Goal: Transaction & Acquisition: Purchase product/service

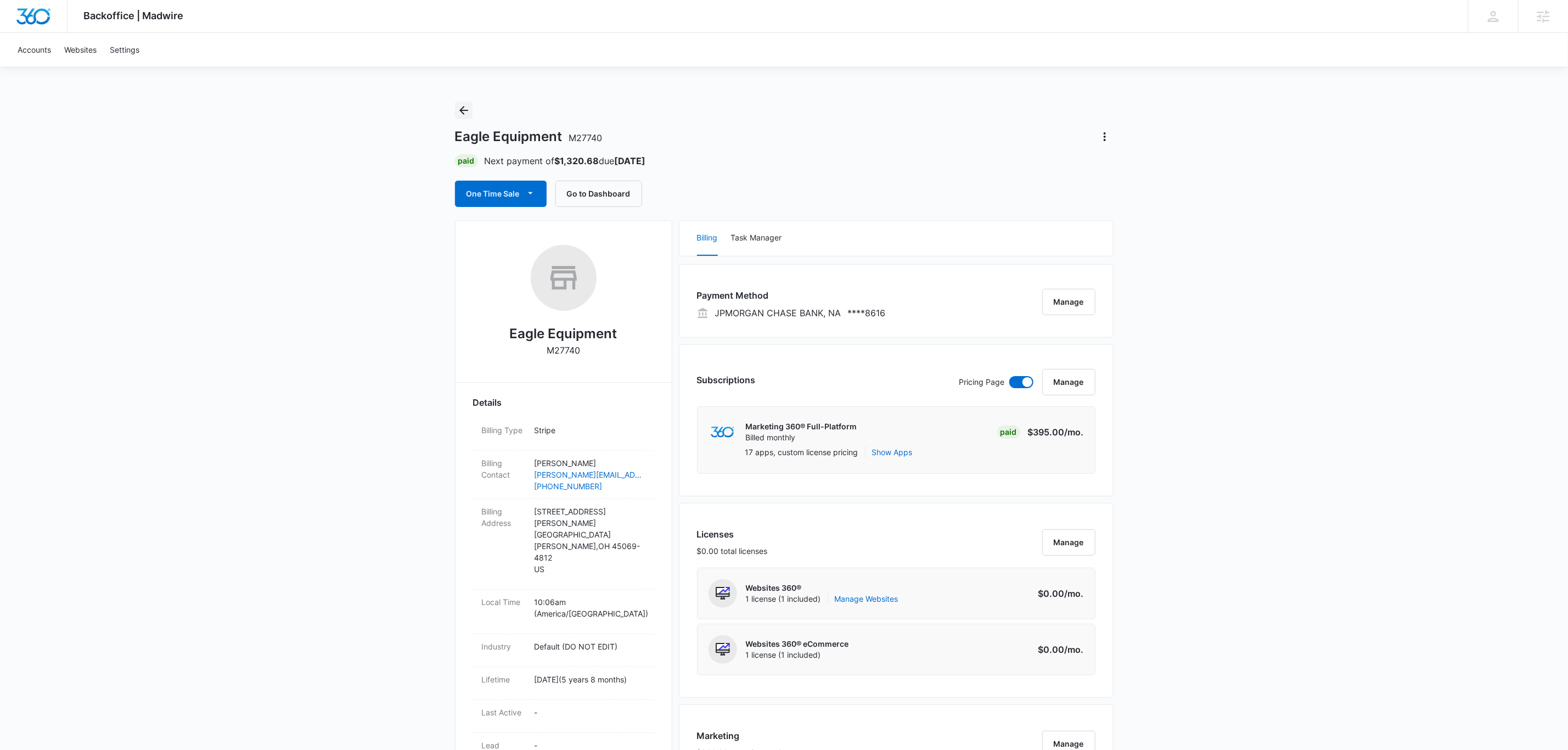
click at [455, 109] on button "Back" at bounding box center [463, 110] width 18 height 18
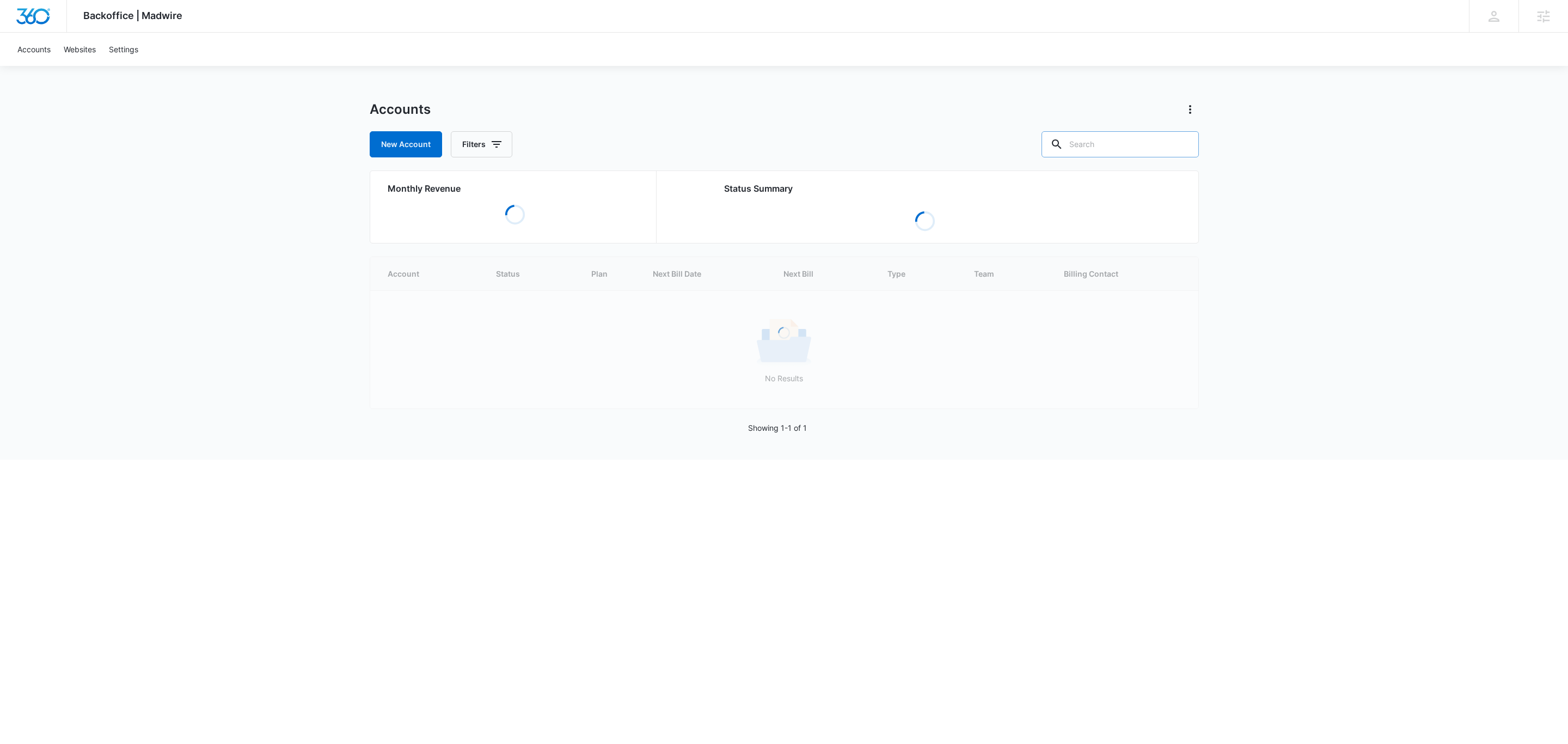
click at [1121, 150] on input "text" at bounding box center [1120, 144] width 157 height 26
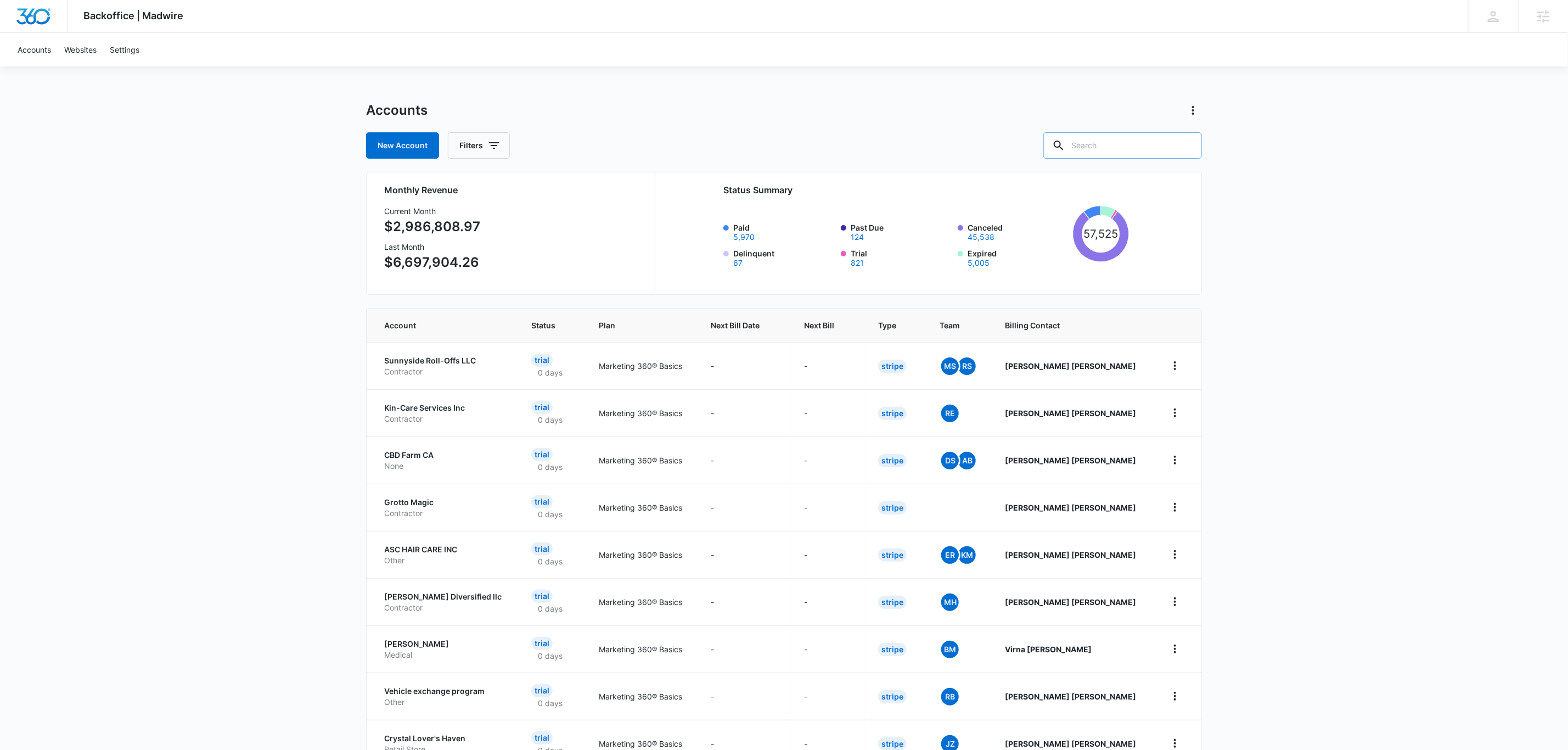
click at [1131, 135] on input "text" at bounding box center [1122, 145] width 158 height 26
type input "m3936"
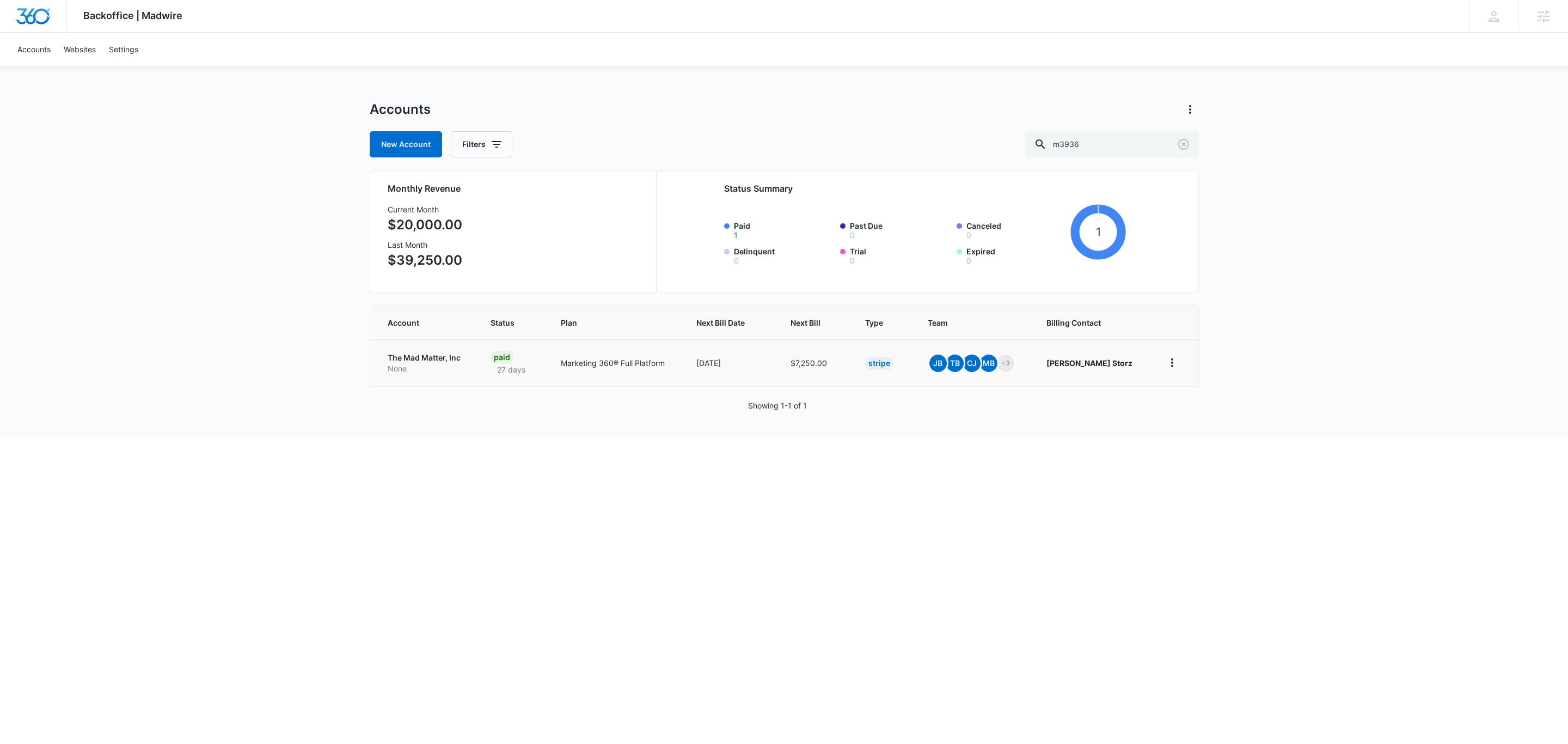
click at [409, 359] on p "The Mad Matter, Inc" at bounding box center [426, 358] width 77 height 11
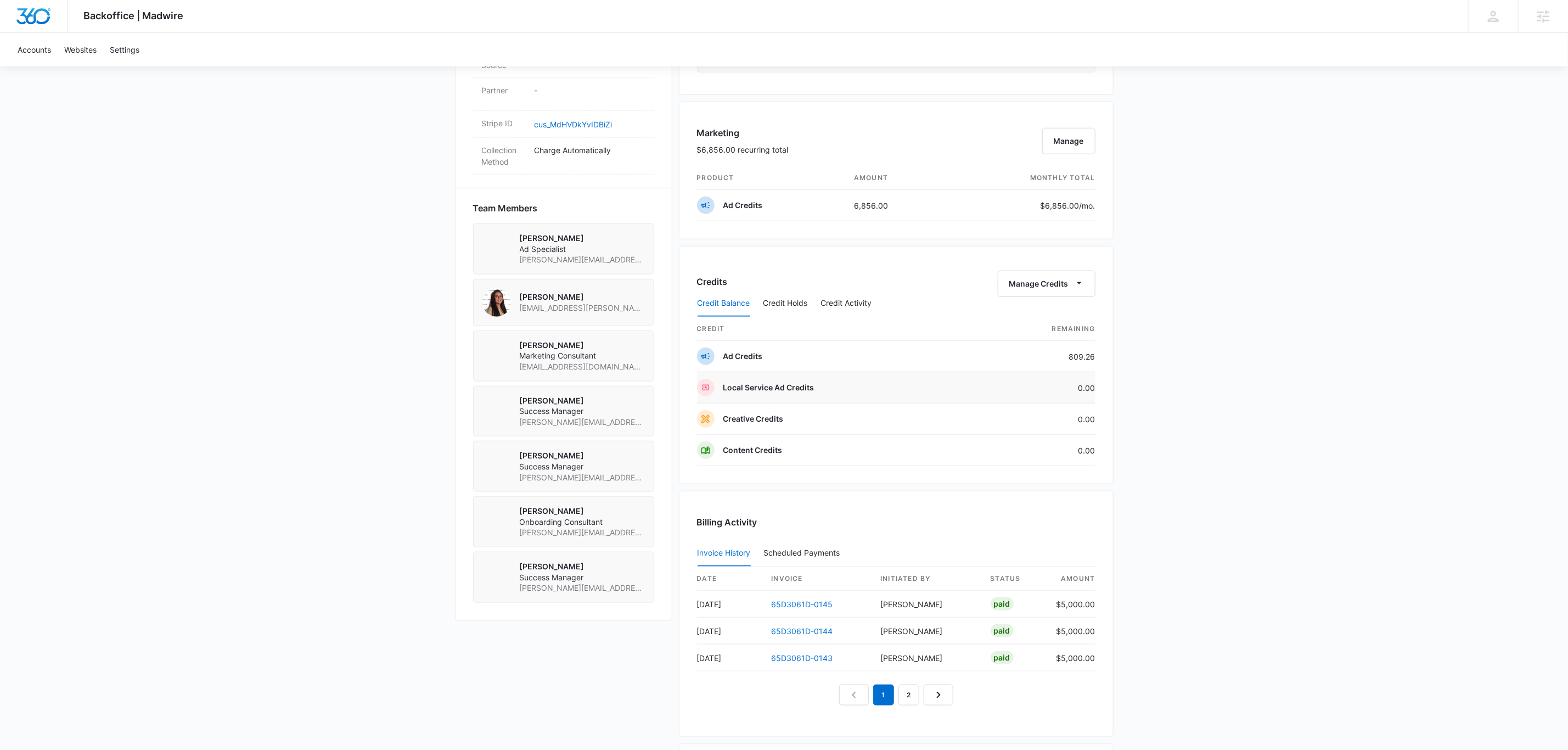
scroll to position [82, 0]
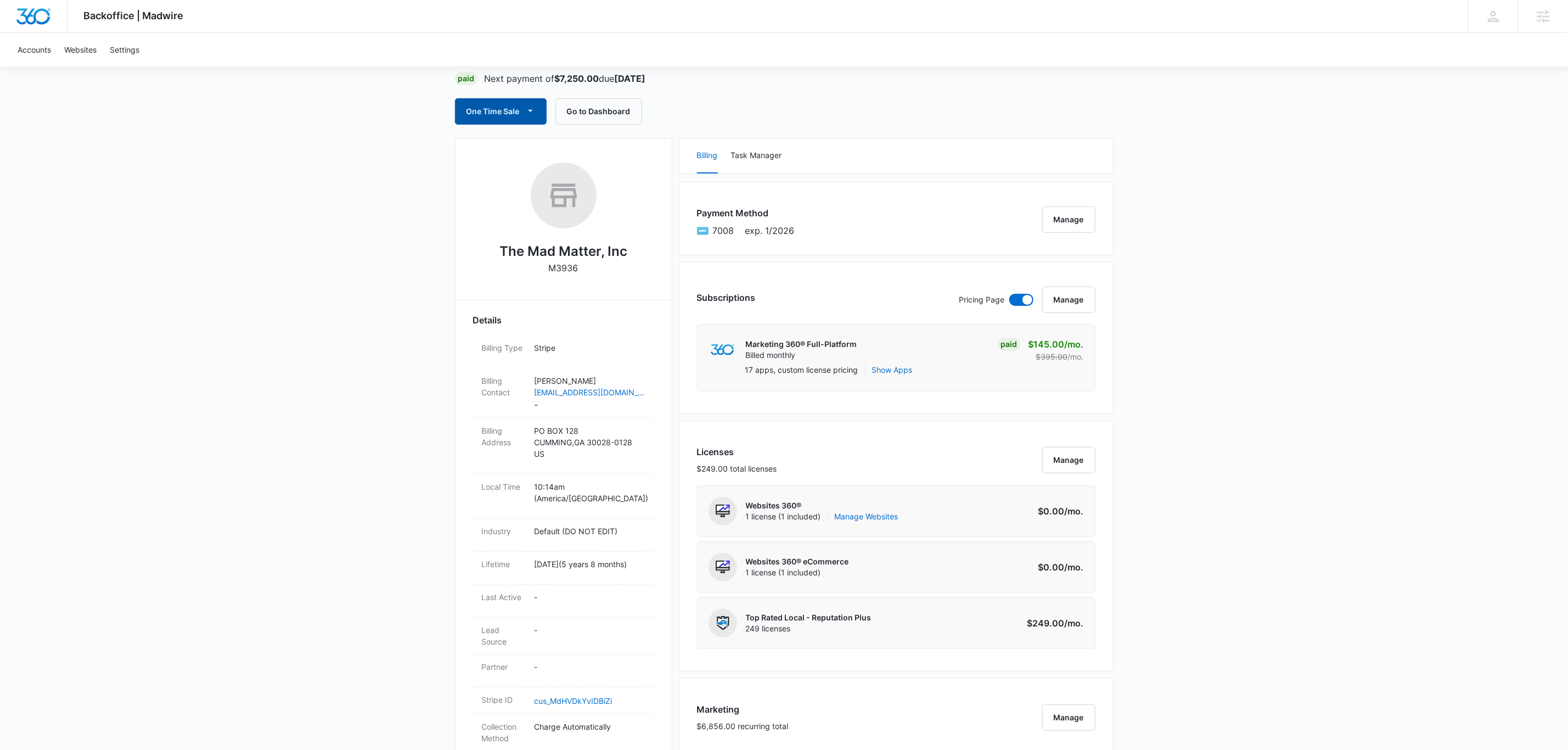
click at [476, 116] on button "One Time Sale" at bounding box center [500, 111] width 91 height 26
click at [557, 143] on div "Run One-Time Payment" at bounding box center [533, 149] width 127 height 12
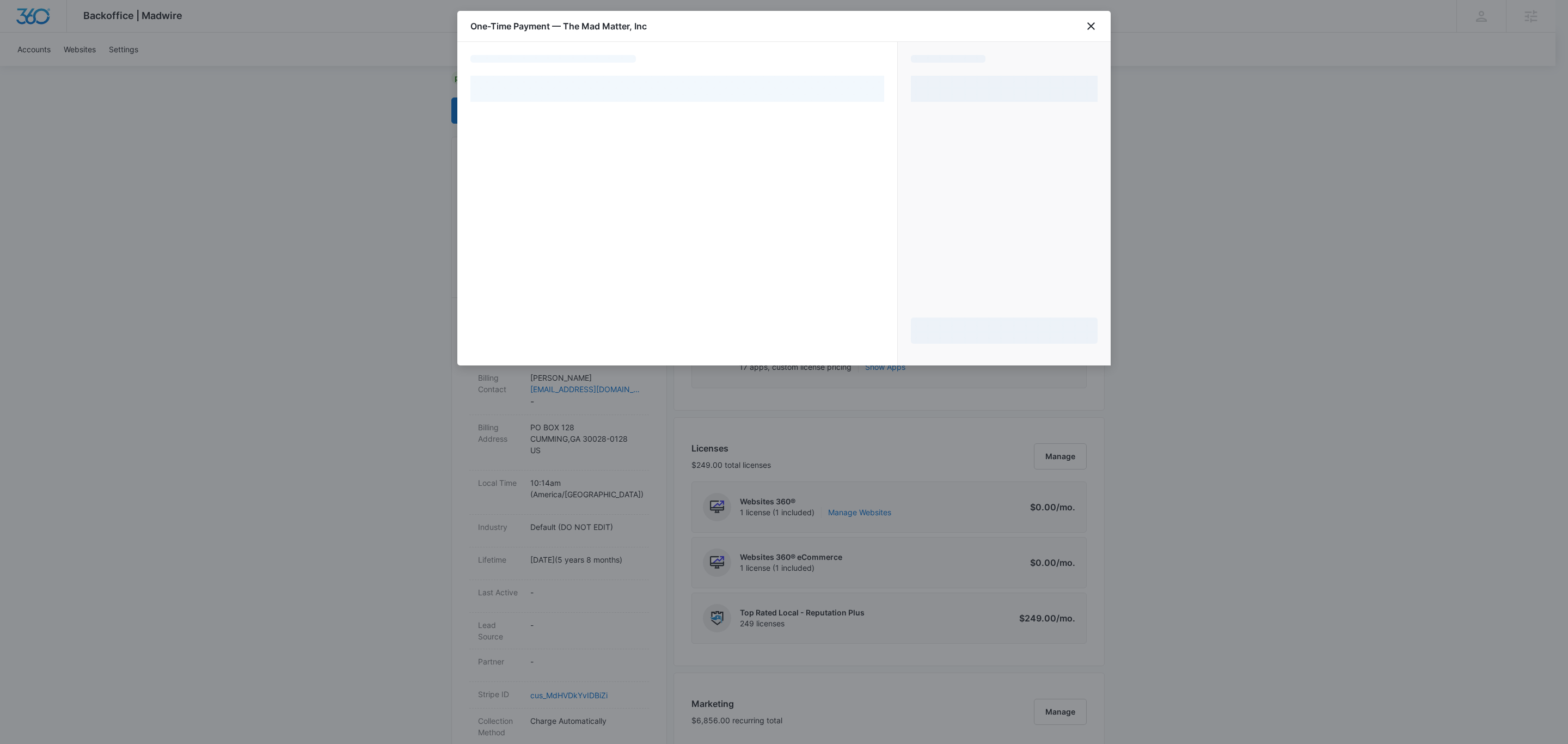
select select "pm_1MqfwLA4n8RTgNjUfzh4W56V"
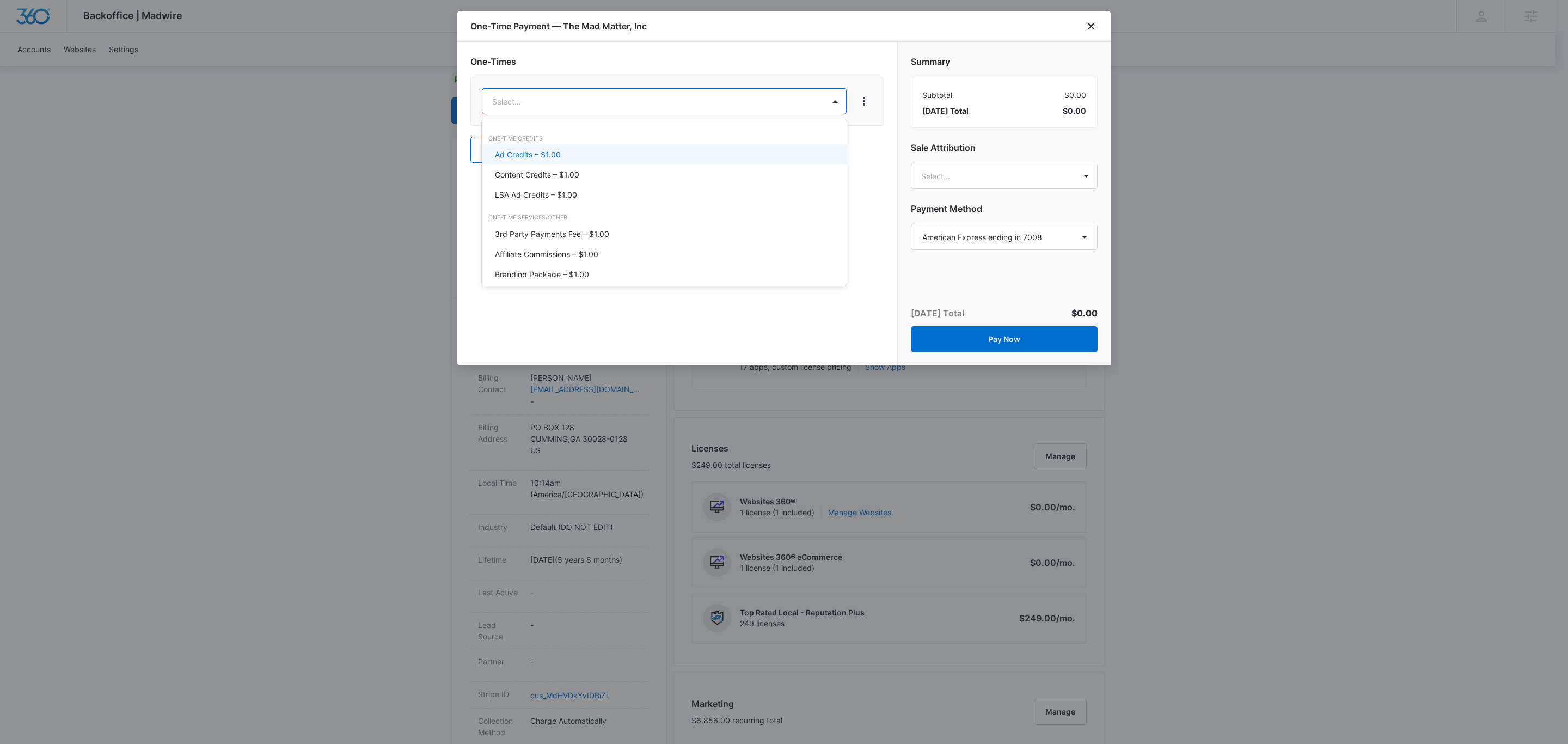
click at [597, 94] on body "Backoffice | Madwire Apps Settings [PERSON_NAME] [PERSON_NAME][EMAIL_ADDRESS][P…" at bounding box center [784, 680] width 1568 height 1523
click at [560, 157] on p "Ad Credits – $1.00" at bounding box center [528, 154] width 66 height 12
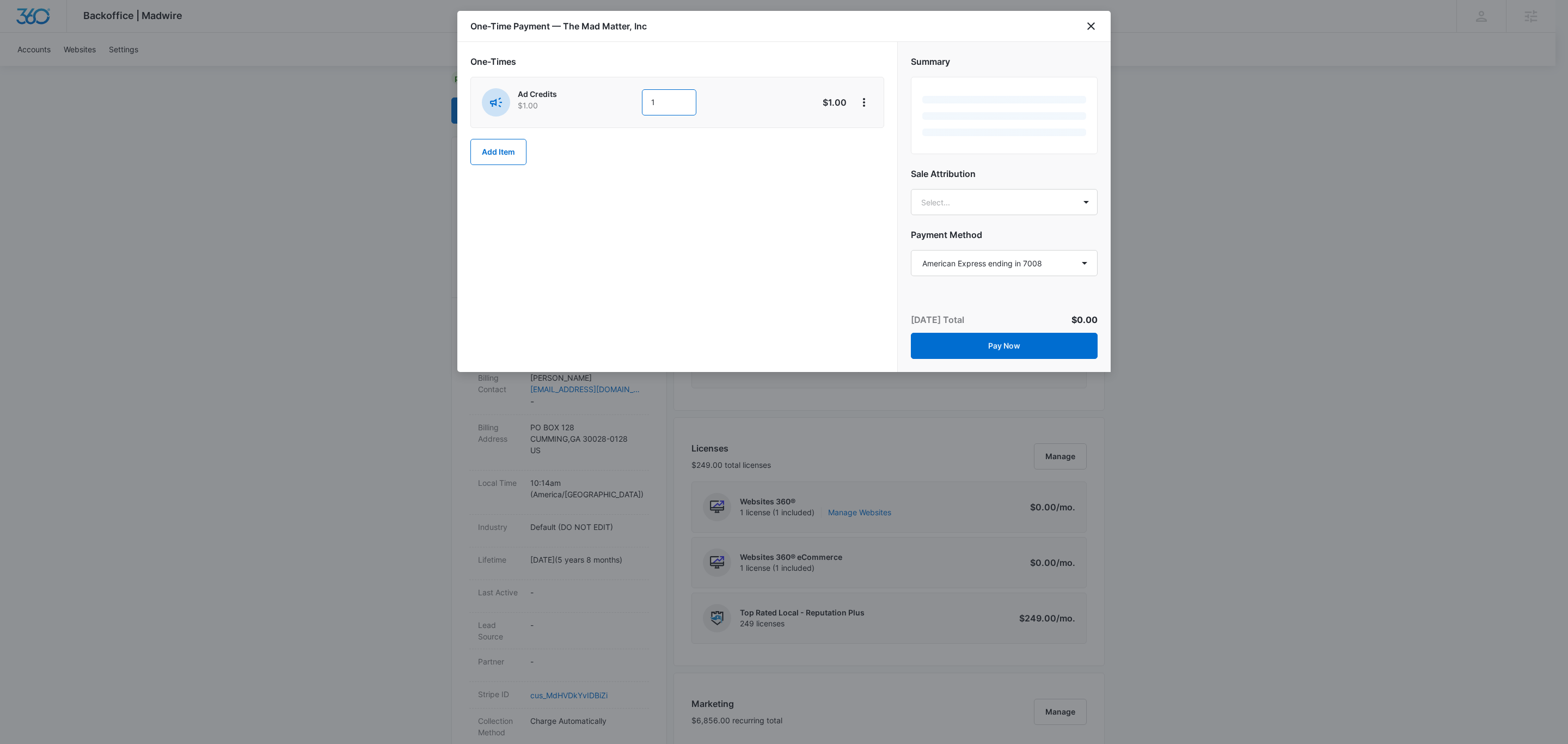
drag, startPoint x: 636, startPoint y: 100, endPoint x: 578, endPoint y: 95, distance: 58.2
click at [579, 95] on div "Ad Credits $1.00 1" at bounding box center [639, 102] width 313 height 29
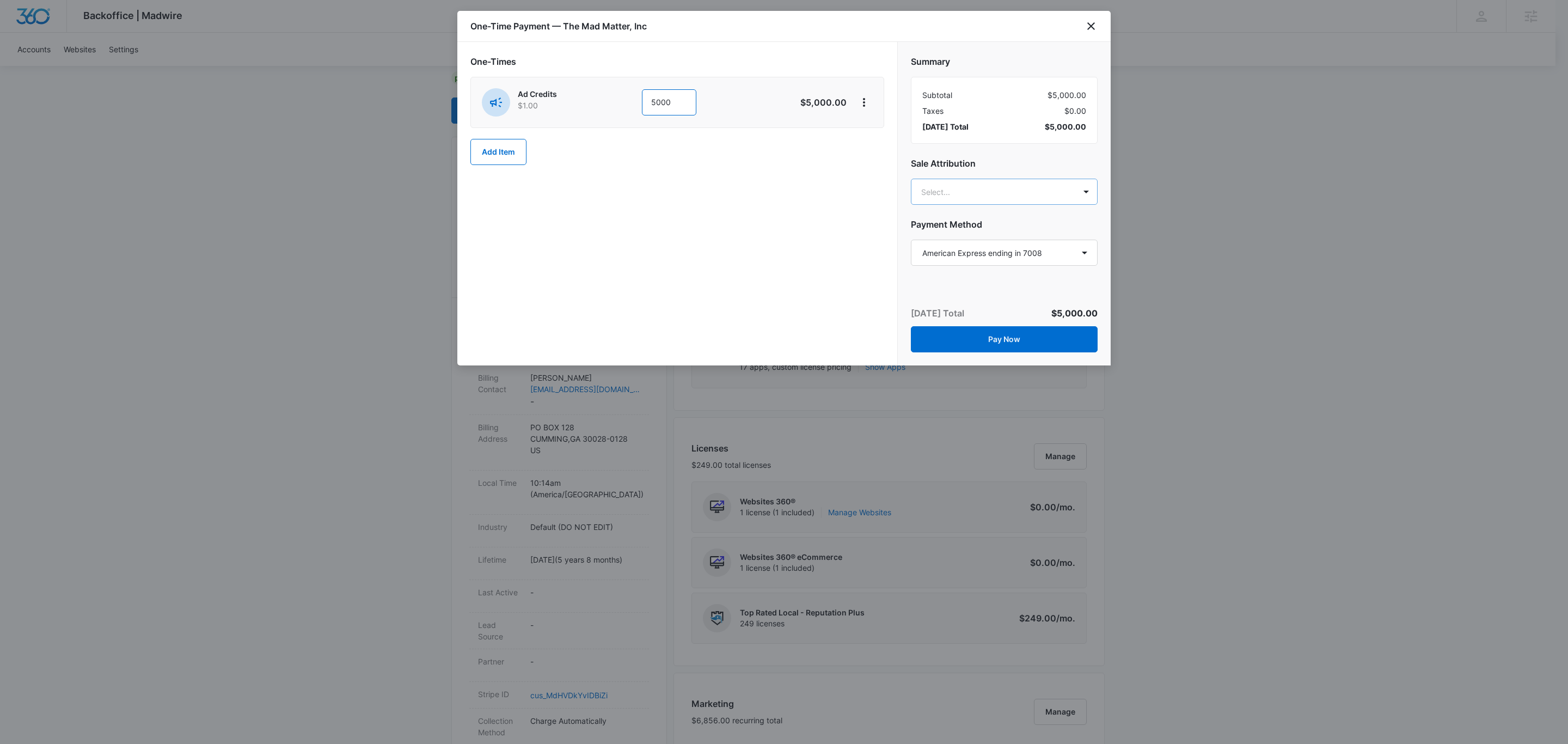
type input "5000"
click at [1037, 197] on body "Backoffice | Madwire Apps Settings [PERSON_NAME] [PERSON_NAME][EMAIL_ADDRESS][P…" at bounding box center [784, 680] width 1568 height 1523
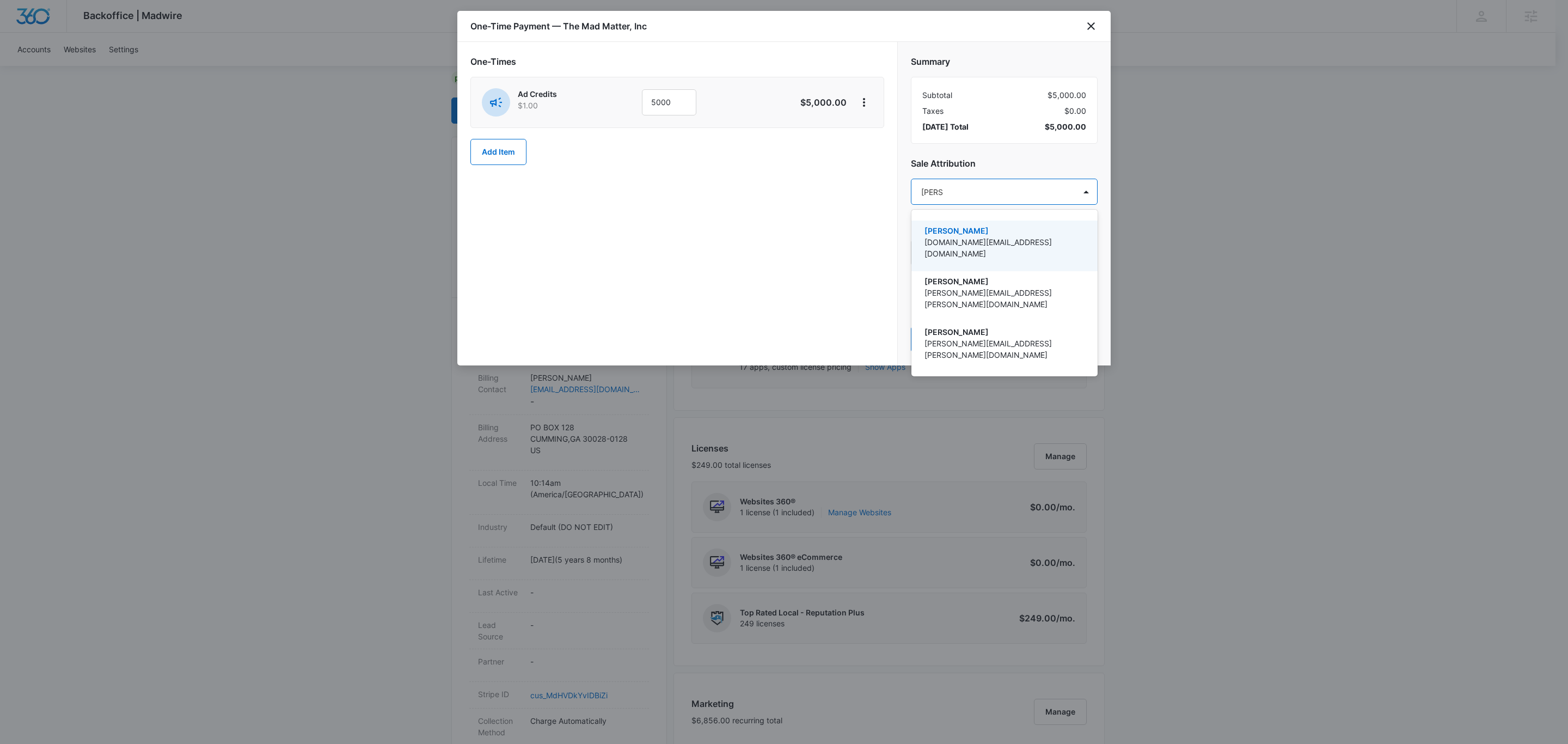
type input "[PERSON_NAME]"
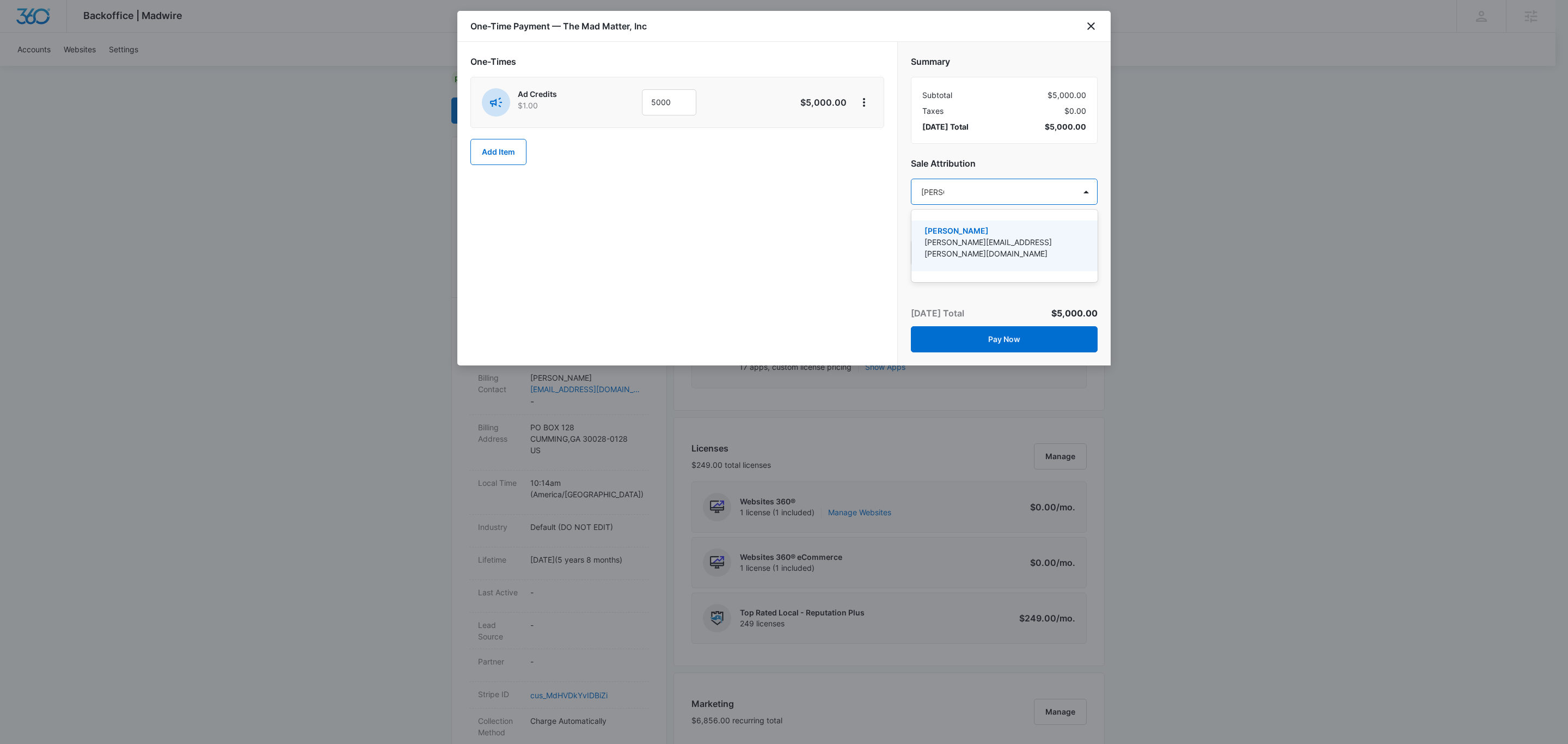
click at [982, 232] on p "[PERSON_NAME]" at bounding box center [1003, 230] width 158 height 12
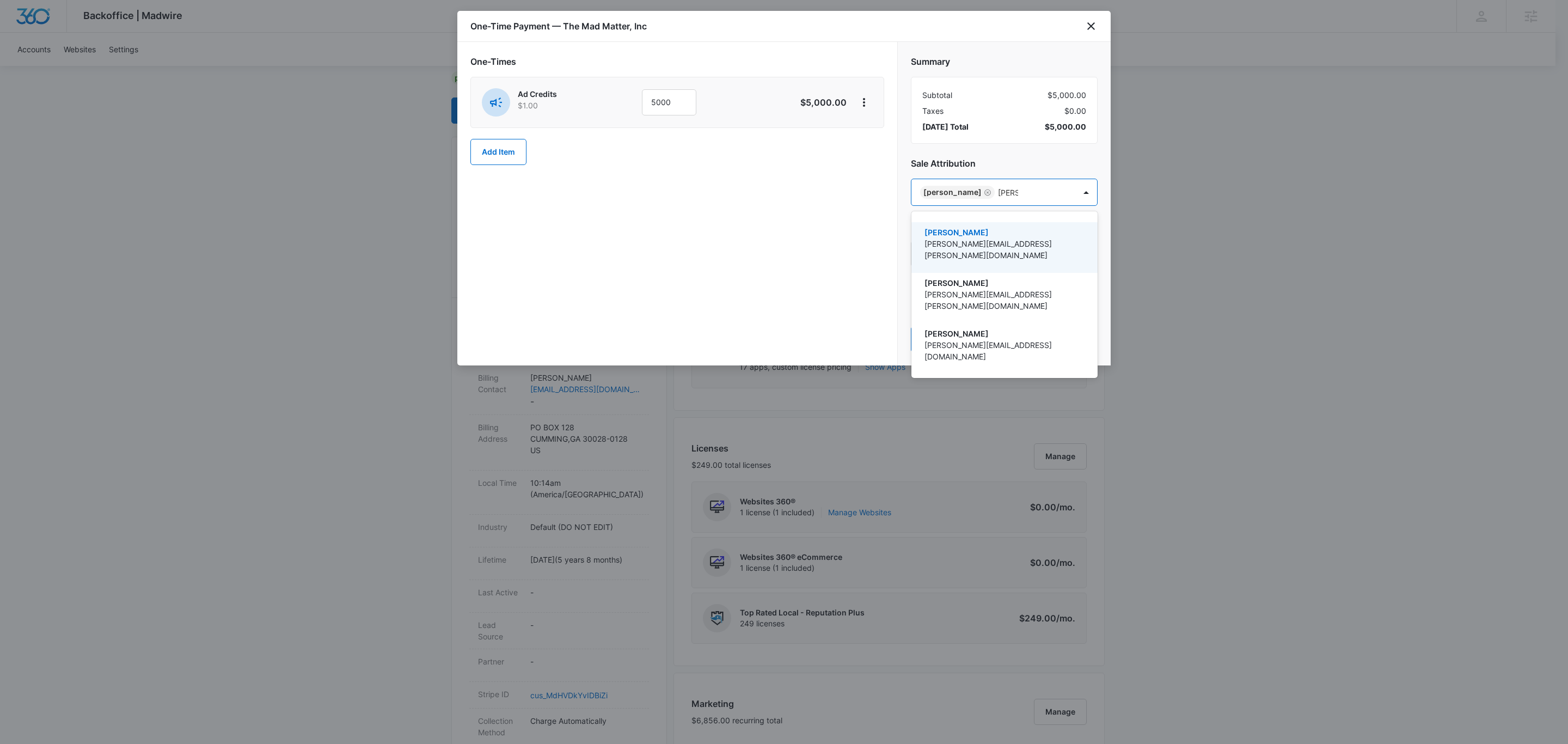
type input "[PERSON_NAME]"
click at [996, 223] on div "[PERSON_NAME] [PERSON_NAME][EMAIL_ADDRESS][PERSON_NAME][DOMAIN_NAME]" at bounding box center [1004, 247] width 186 height 51
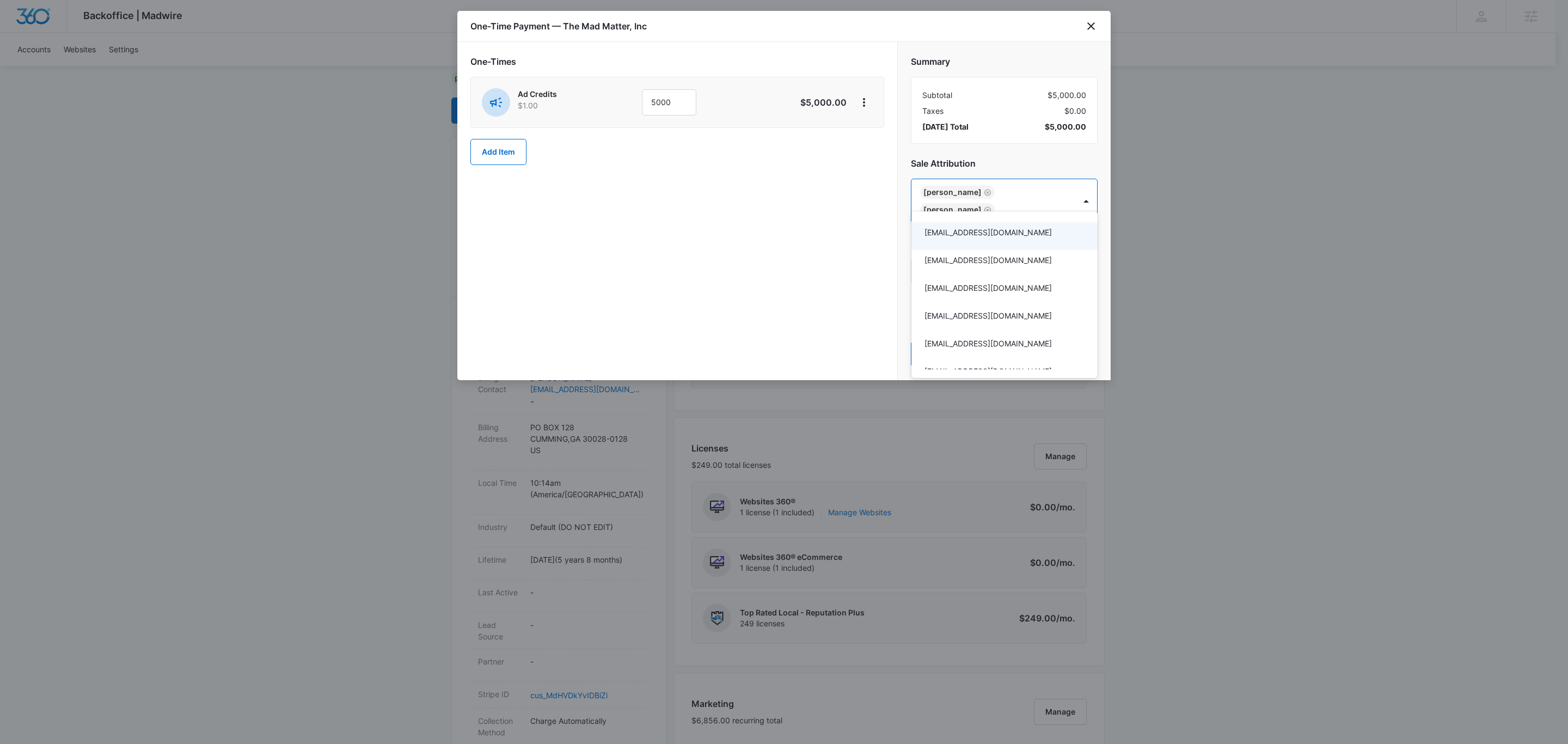
click at [967, 47] on div at bounding box center [784, 372] width 1568 height 744
click at [1029, 341] on button "Pay Now" at bounding box center [1004, 354] width 187 height 26
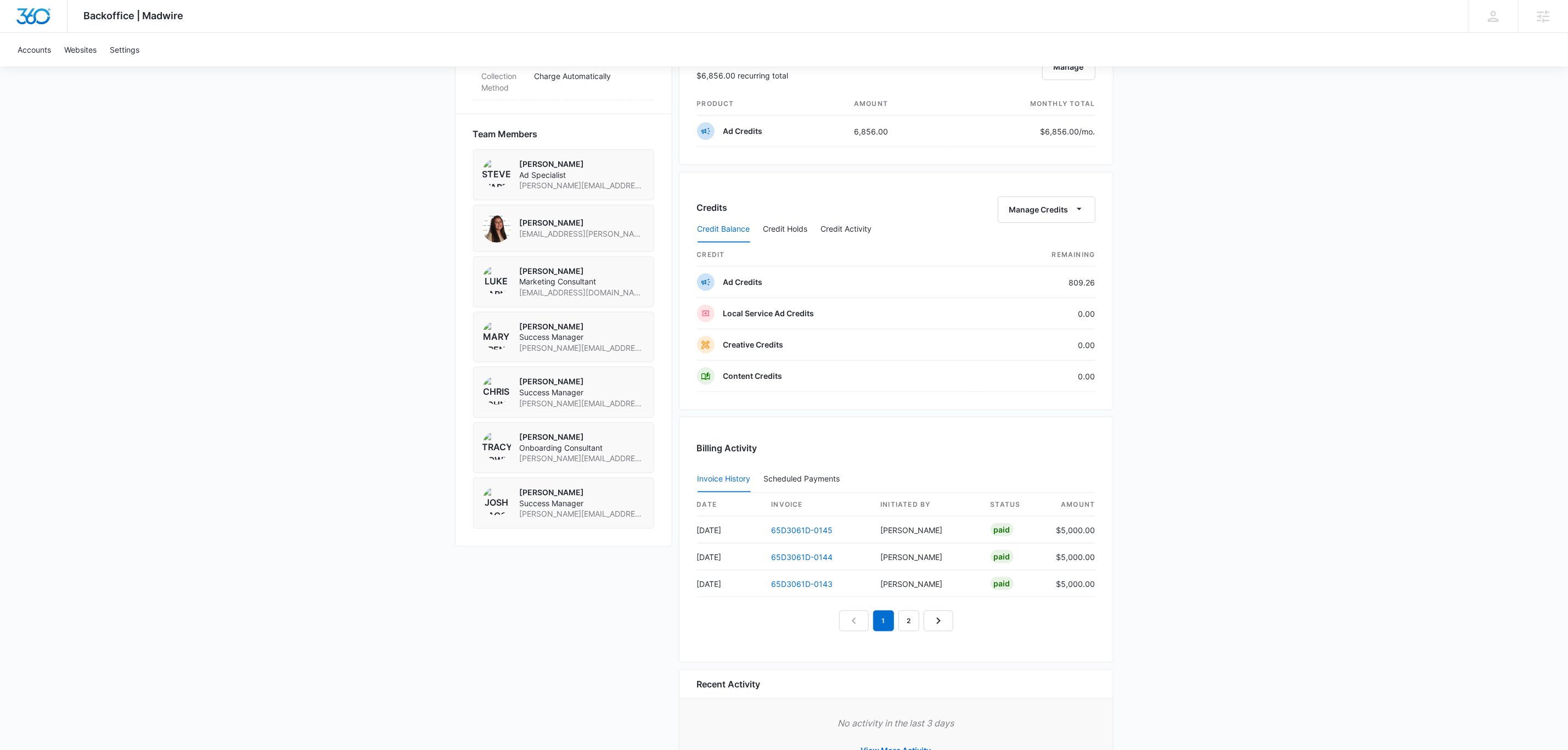
scroll to position [741, 0]
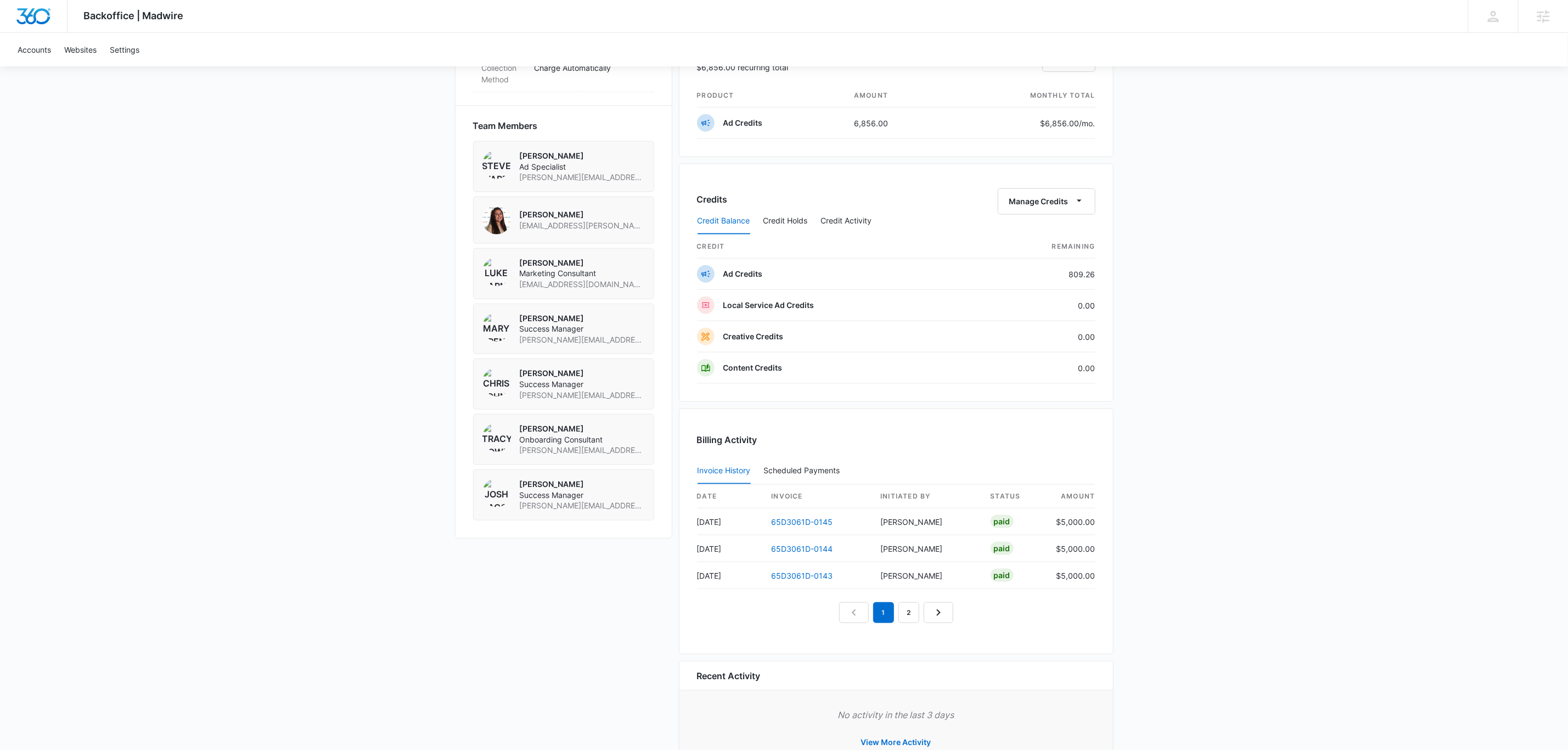
click at [1245, 389] on div "Backoffice | Madwire Apps Settings [PERSON_NAME] [PERSON_NAME][EMAIL_ADDRESS][P…" at bounding box center [784, 26] width 1568 height 1536
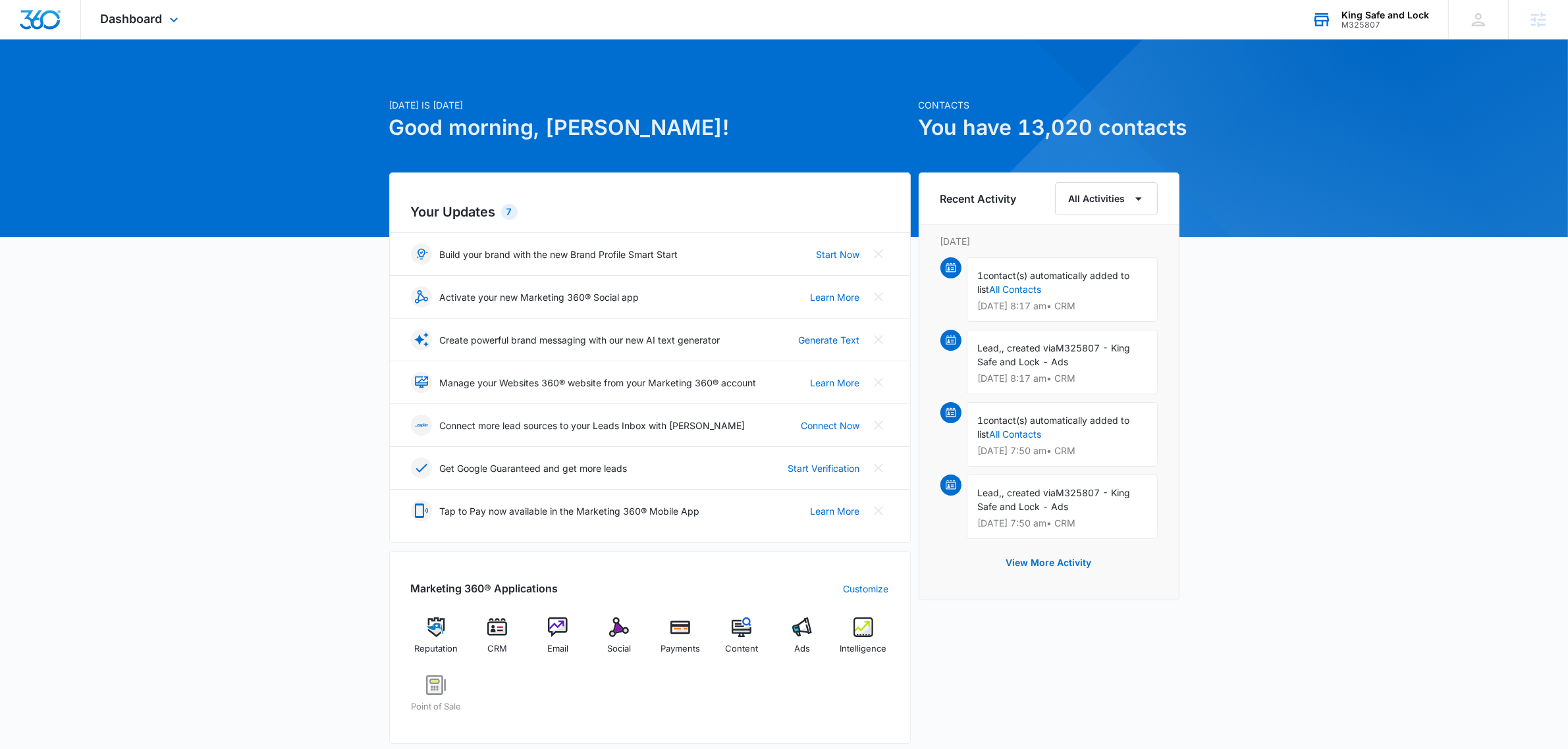
click at [1369, 21] on div "M325807" at bounding box center [1385, 25] width 88 height 10
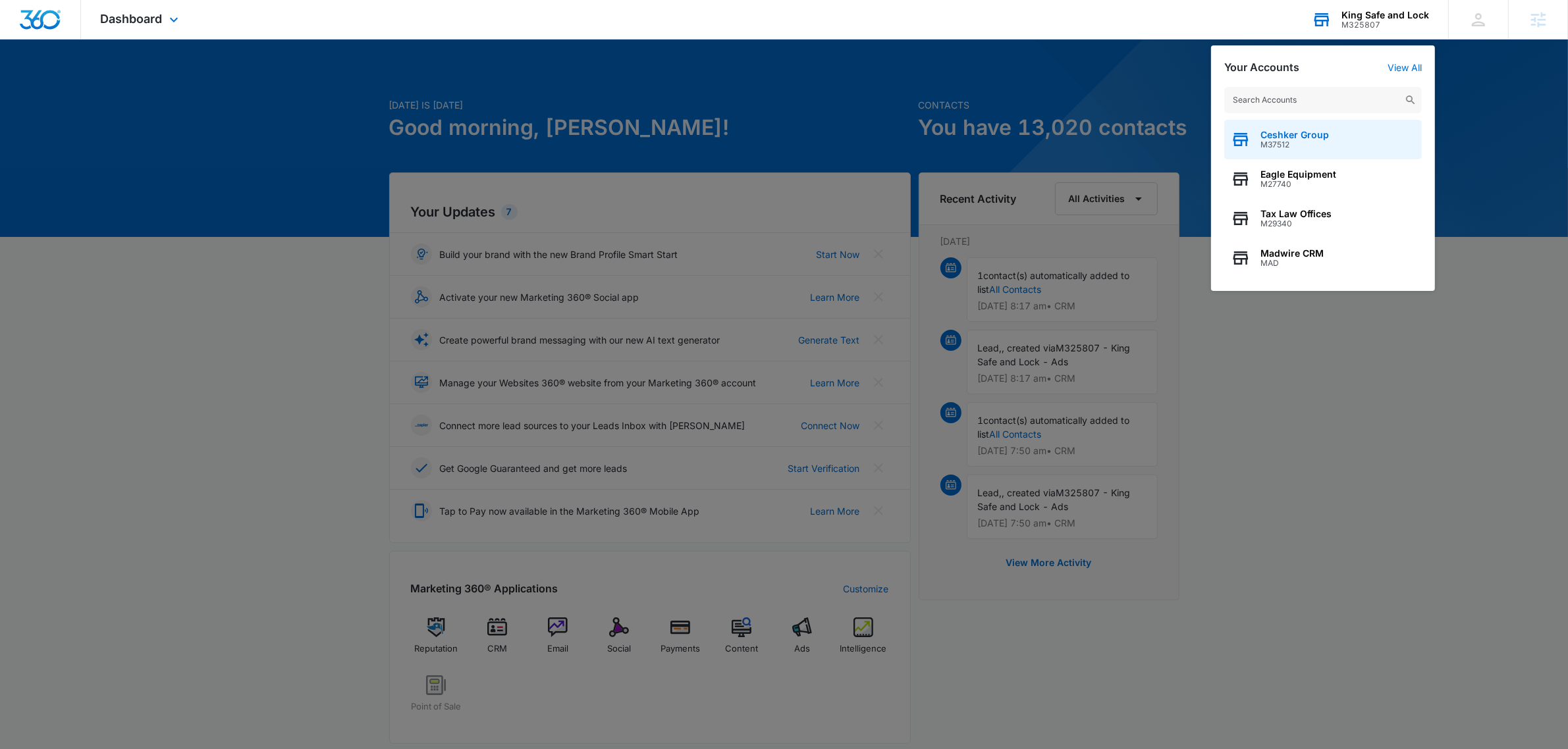
click at [1349, 141] on div "Ceshker Group M37512" at bounding box center [1323, 140] width 197 height 40
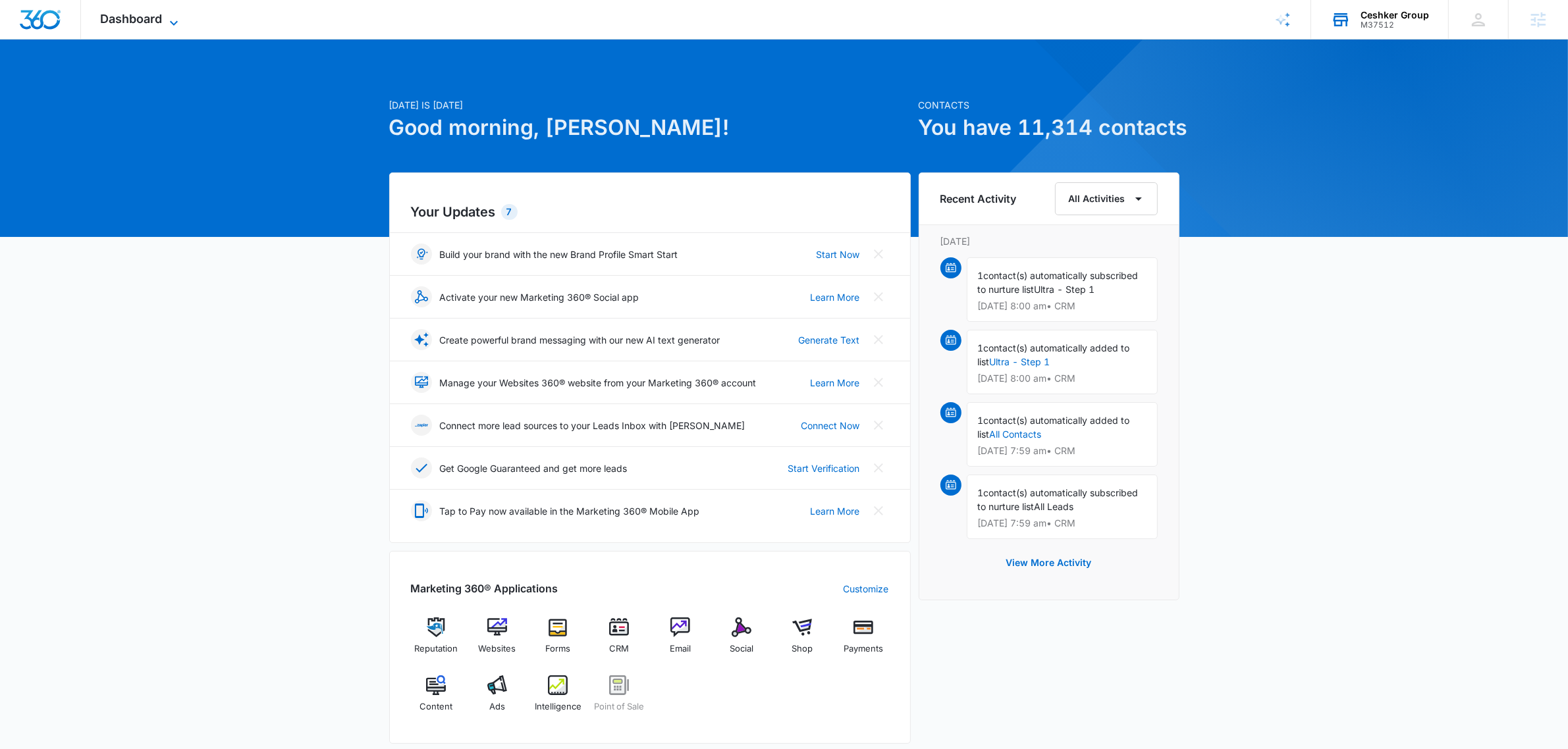
click at [116, 23] on span "Dashboard" at bounding box center [132, 18] width 62 height 14
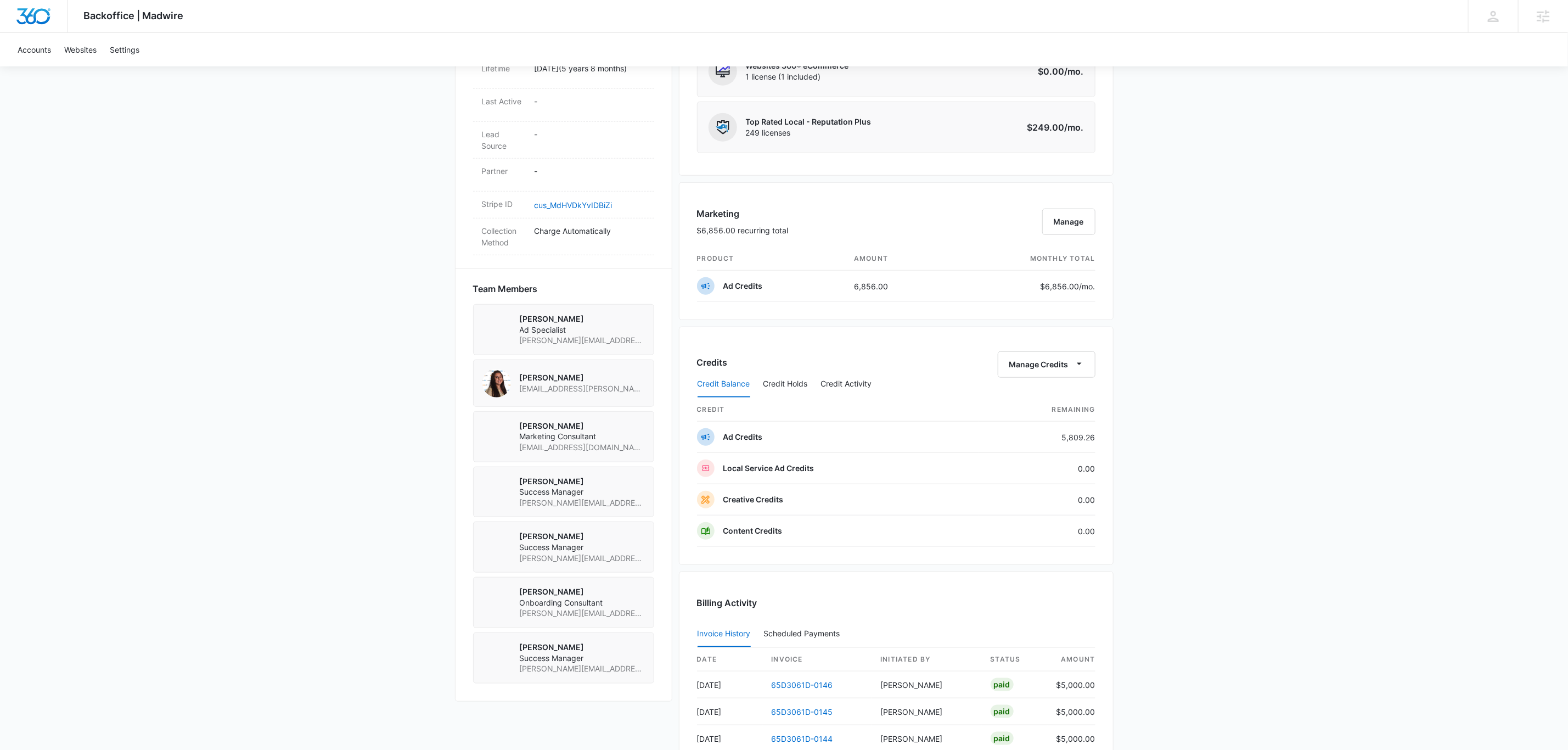
scroll to position [659, 0]
